Goal: Information Seeking & Learning: Learn about a topic

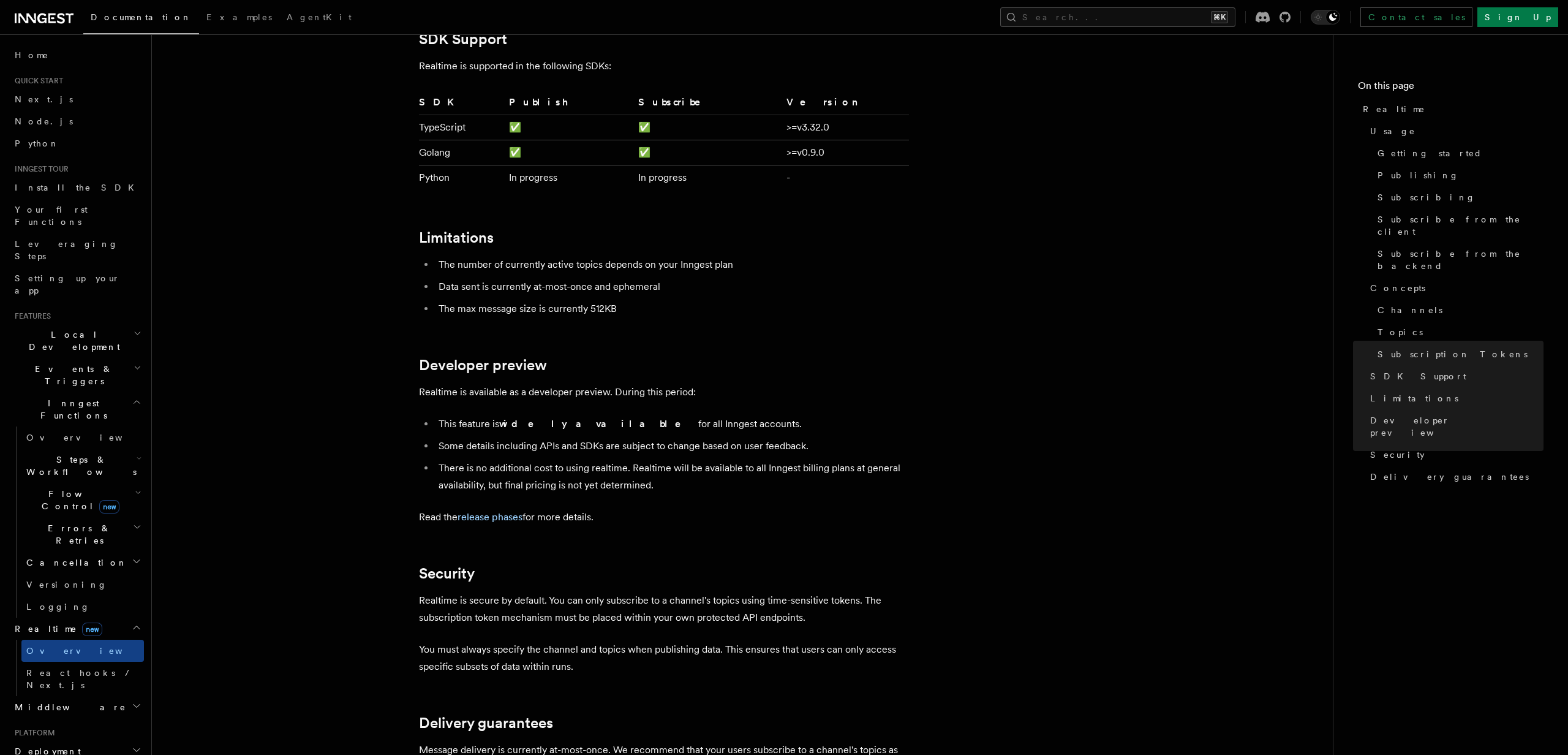
scroll to position [3692, 0]
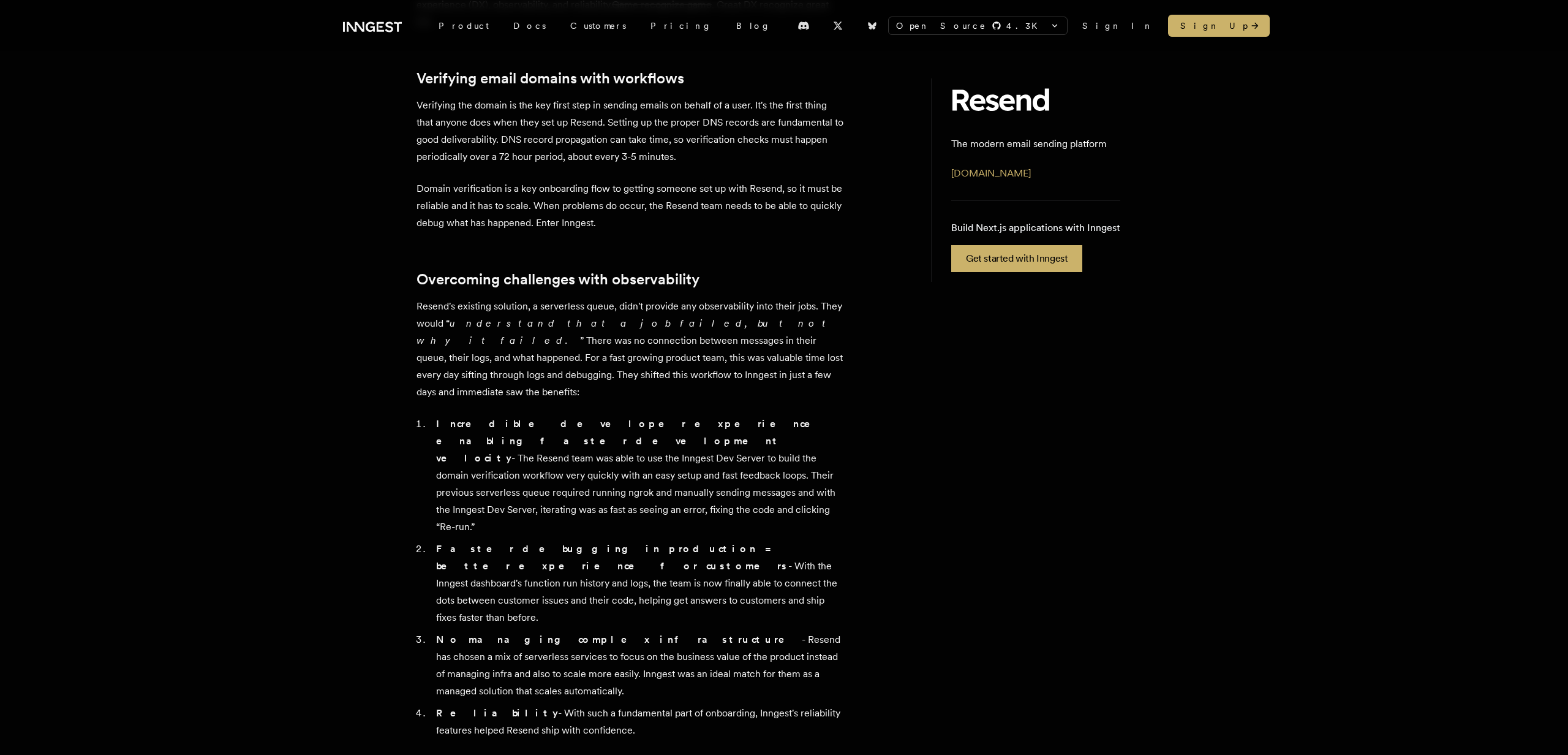
scroll to position [161, 0]
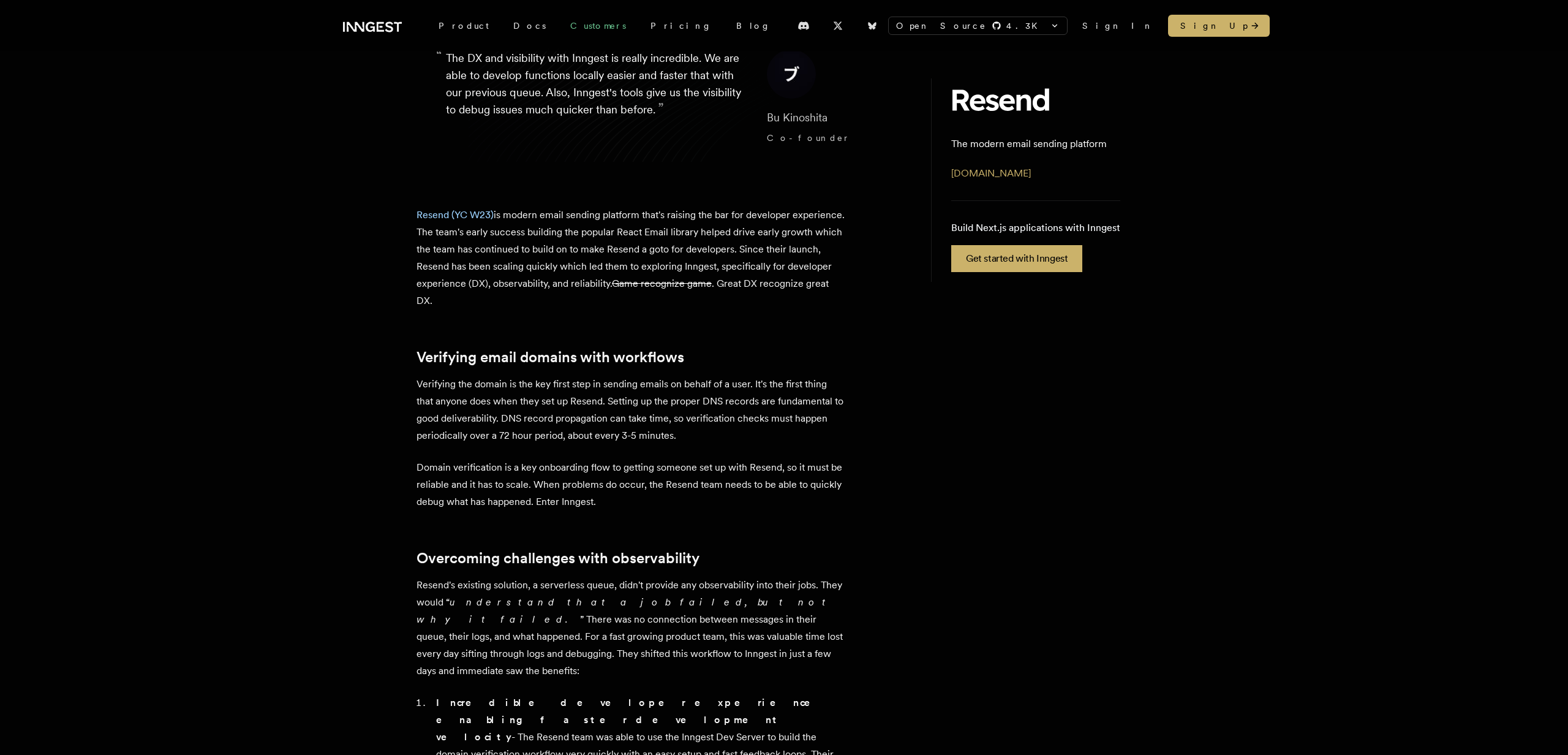
click at [576, 19] on link "Customers" at bounding box center [598, 25] width 80 height 22
